Goal: Information Seeking & Learning: Understand process/instructions

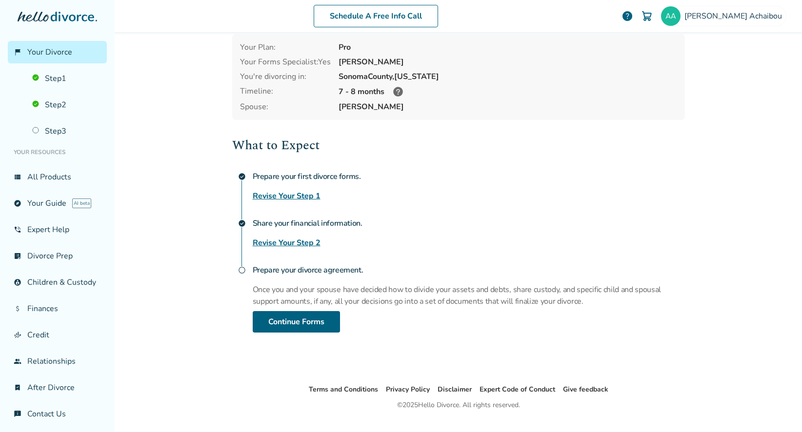
scroll to position [63, 0]
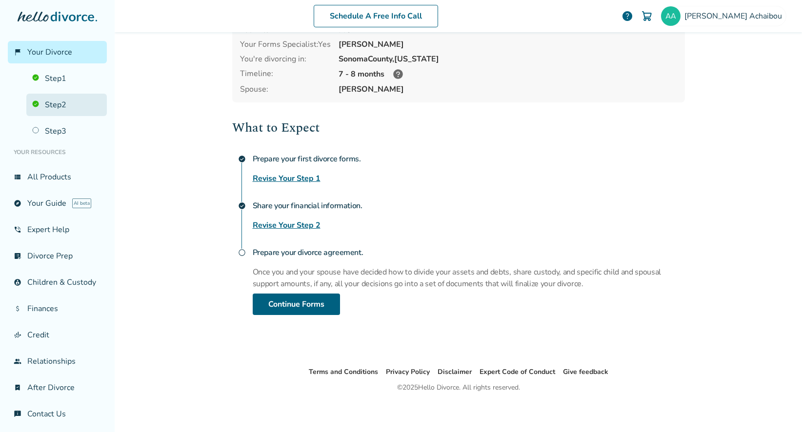
click at [63, 101] on link "Step 2" at bounding box center [66, 105] width 80 height 22
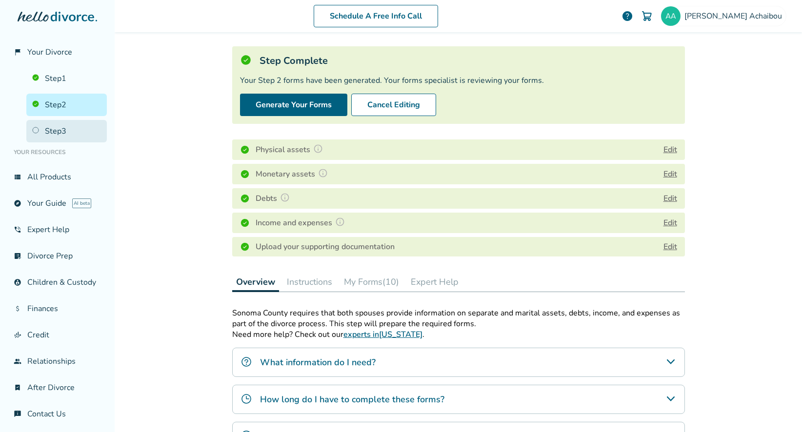
click at [53, 133] on link "Step 3" at bounding box center [66, 131] width 80 height 22
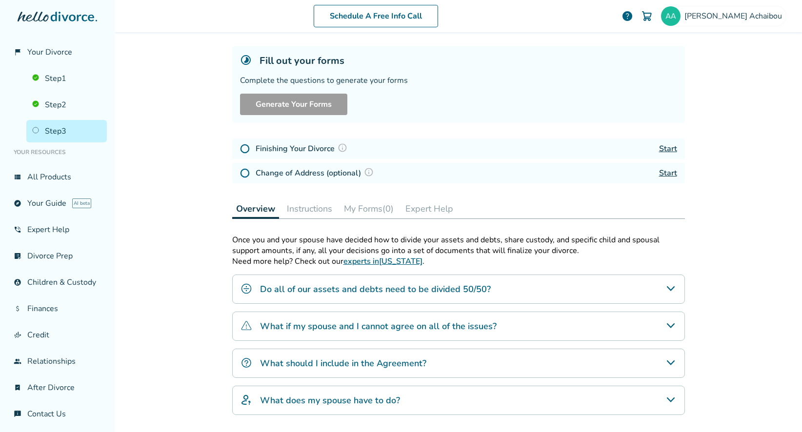
click at [305, 365] on h4 "What should I include in the Agreement?" at bounding box center [343, 363] width 166 height 13
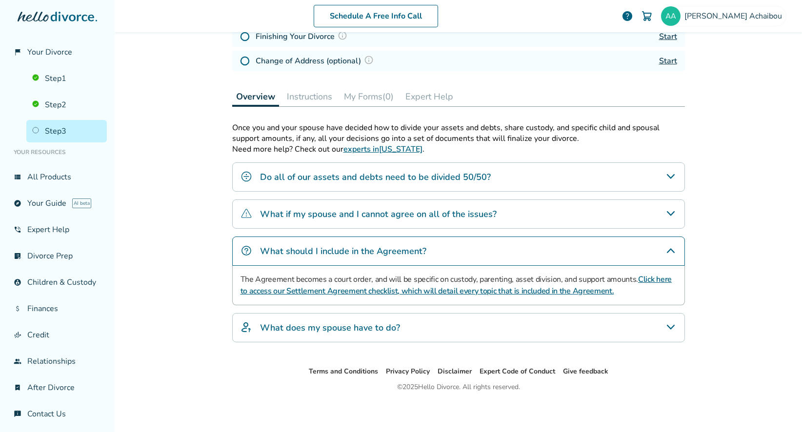
scroll to position [161, 0]
click at [295, 324] on h4 "What does my spouse have to do?" at bounding box center [330, 326] width 140 height 13
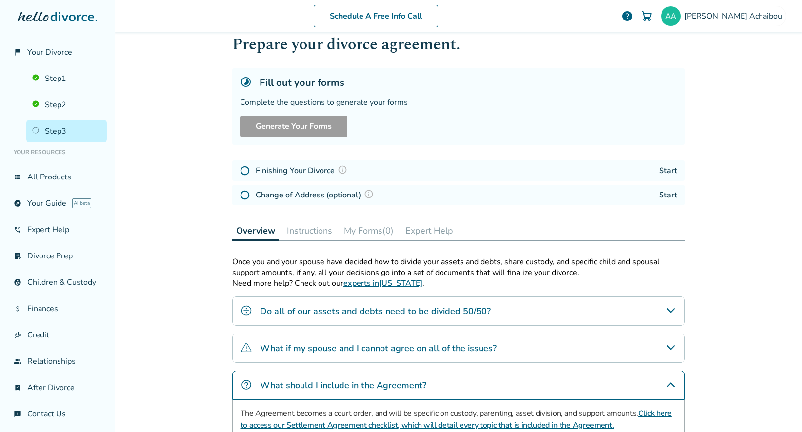
scroll to position [104, 0]
